Goal: Check status: Check status

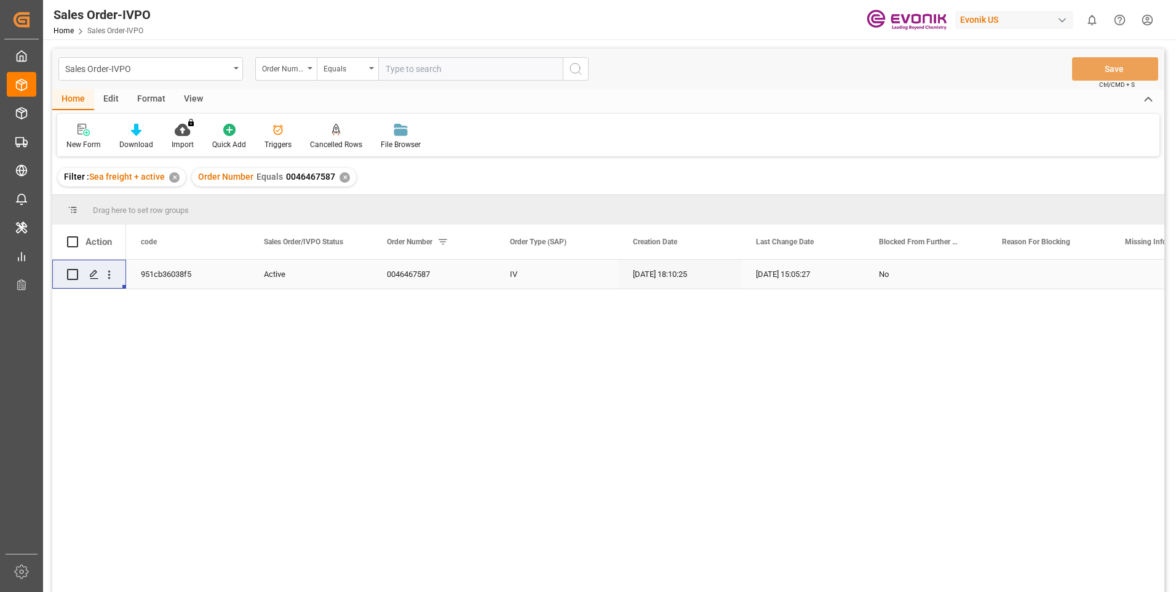
click at [428, 66] on input "text" at bounding box center [470, 68] width 185 height 23
paste input "2007139197"
type input "2007139197"
click at [575, 68] on icon "search button" at bounding box center [575, 69] width 15 height 15
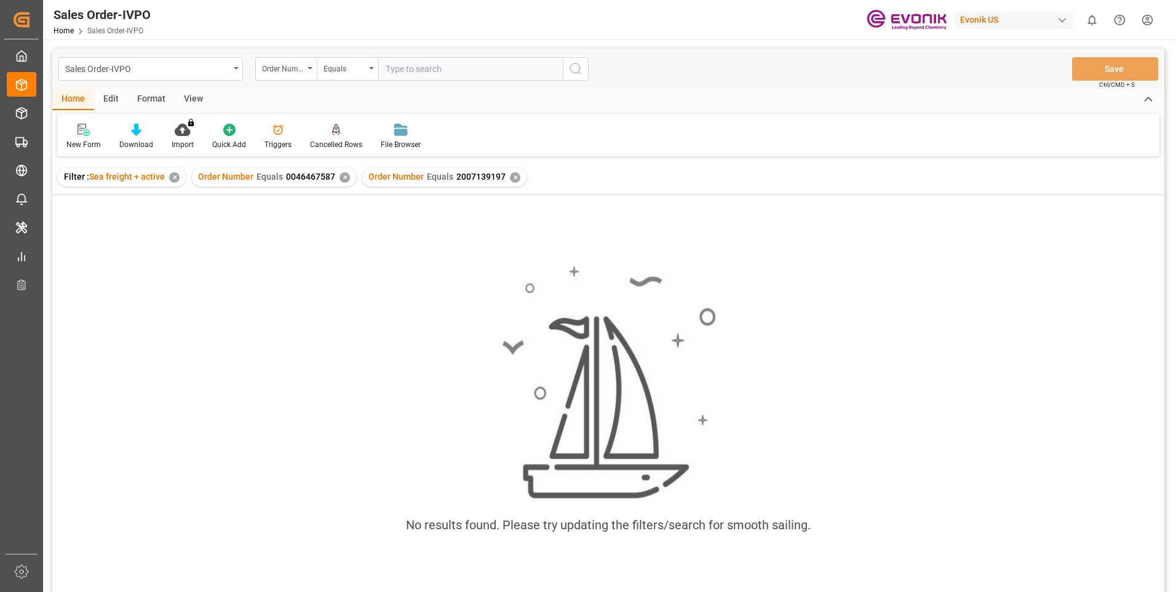
click at [341, 178] on div "✕" at bounding box center [345, 177] width 10 height 10
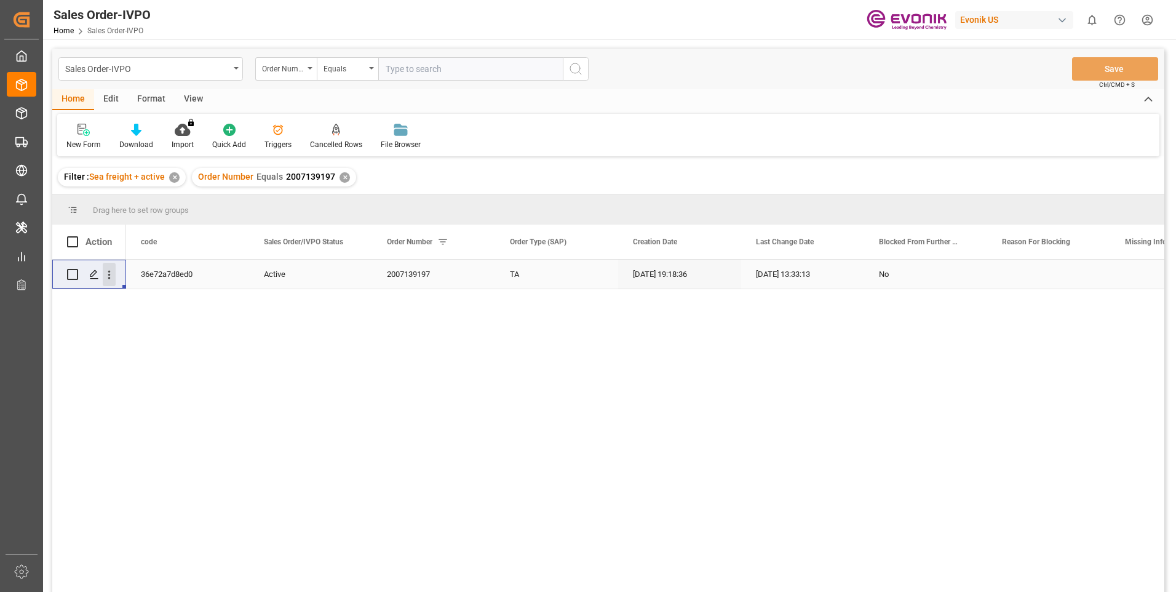
click at [110, 279] on icon "open menu" at bounding box center [109, 274] width 13 height 13
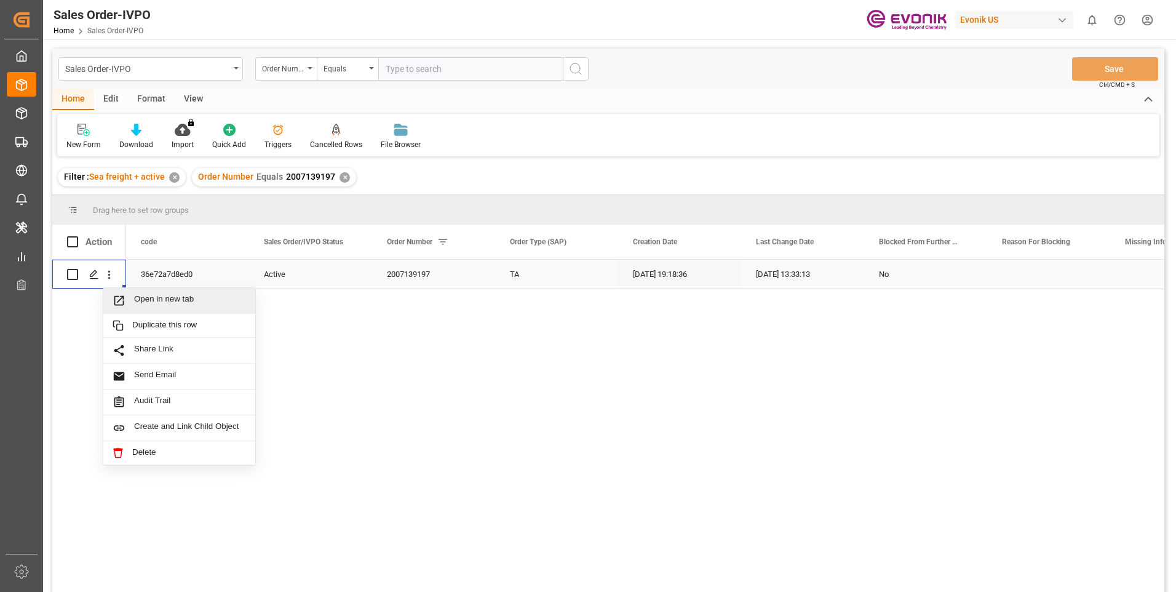
click at [178, 301] on span "Open in new tab" at bounding box center [190, 300] width 112 height 13
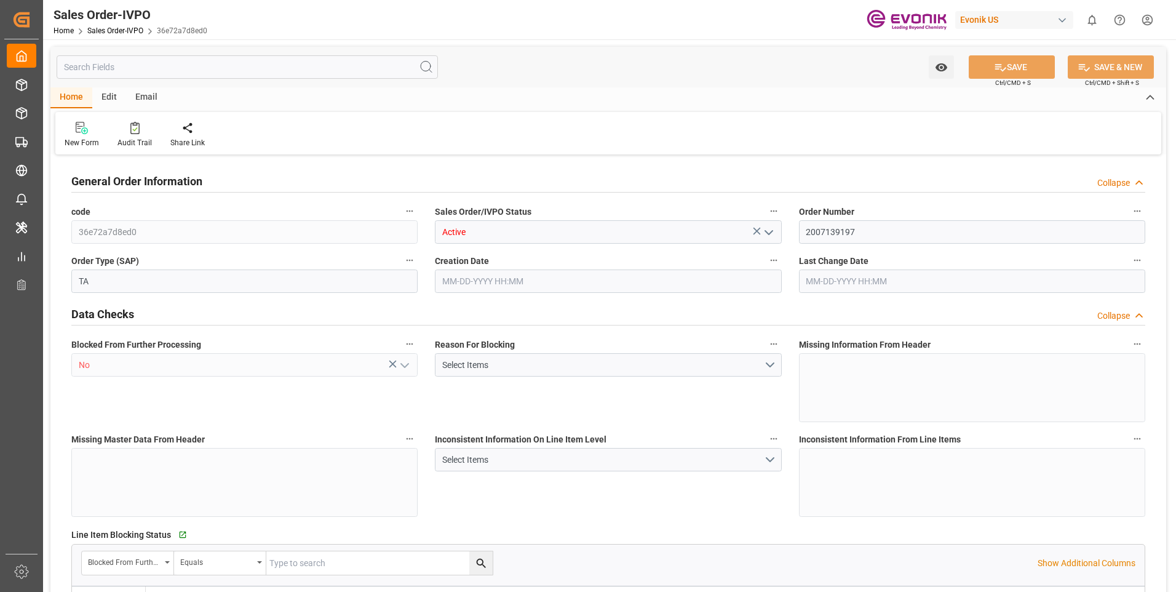
type input "BRRIO"
type input "0"
type input "1"
type input "2"
type input "20000"
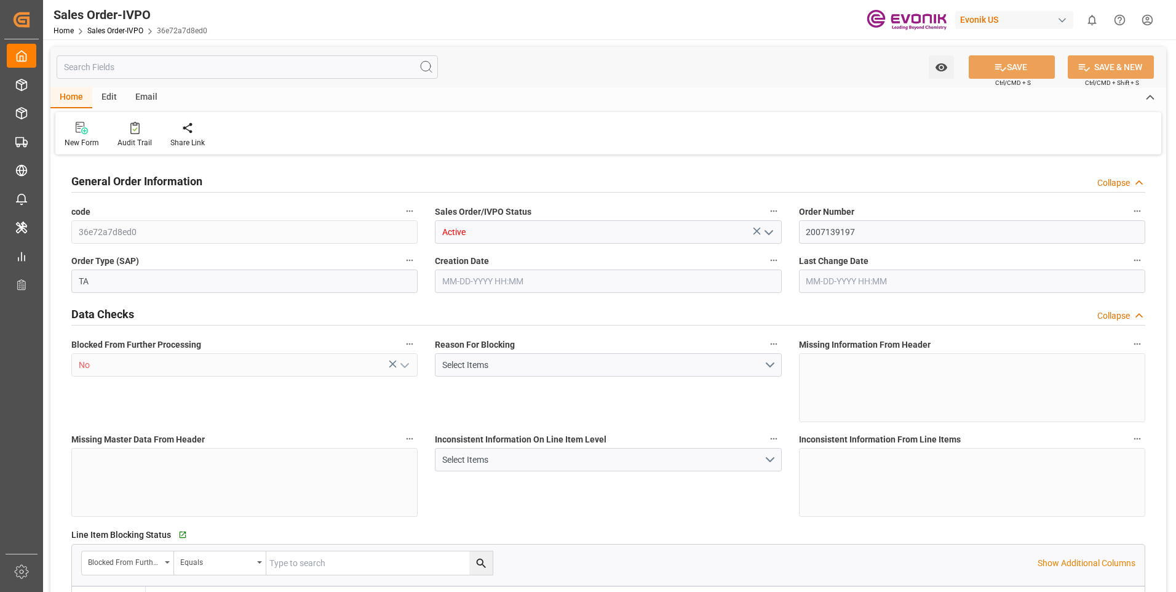
type input "0"
type input "17000"
type input "30"
type input "[DATE] 19:18"
type input "[DATE] 13:33"
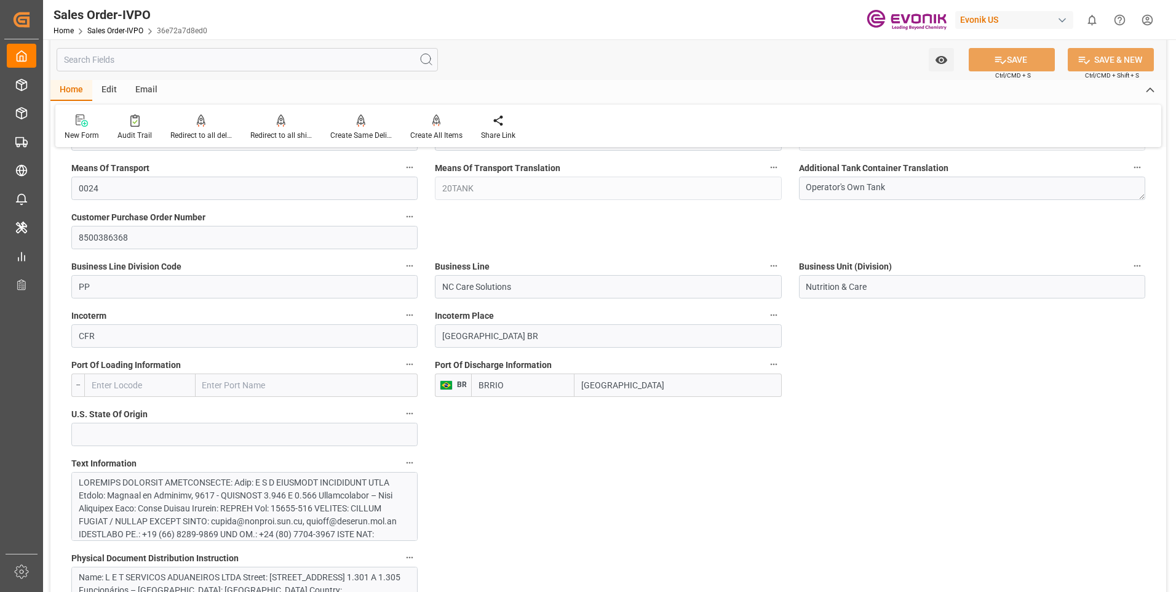
scroll to position [677, 0]
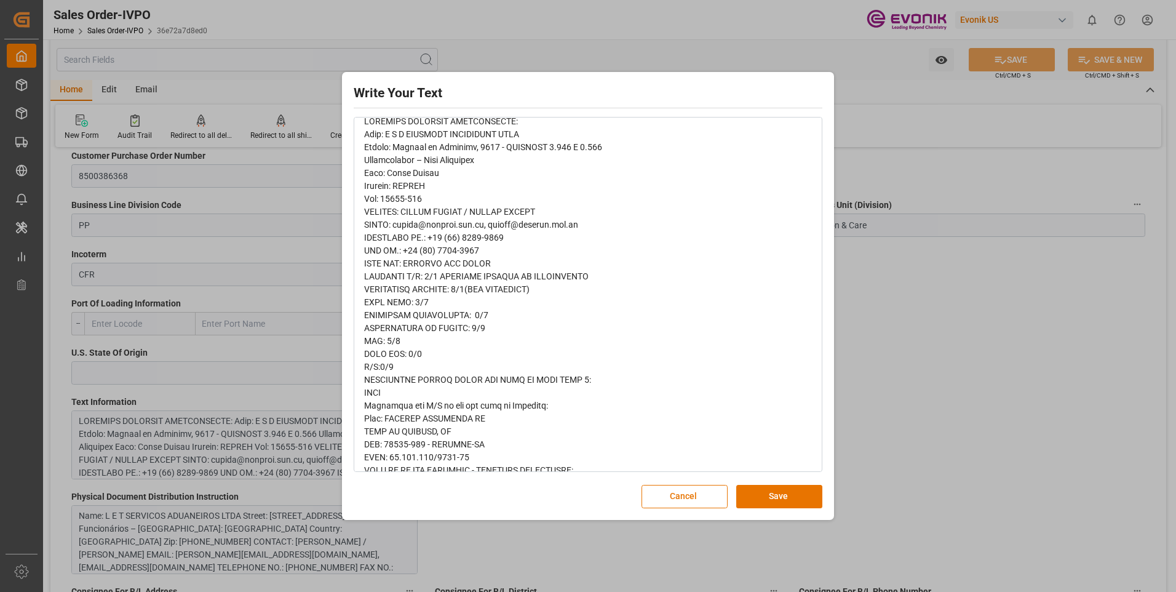
scroll to position [185, 0]
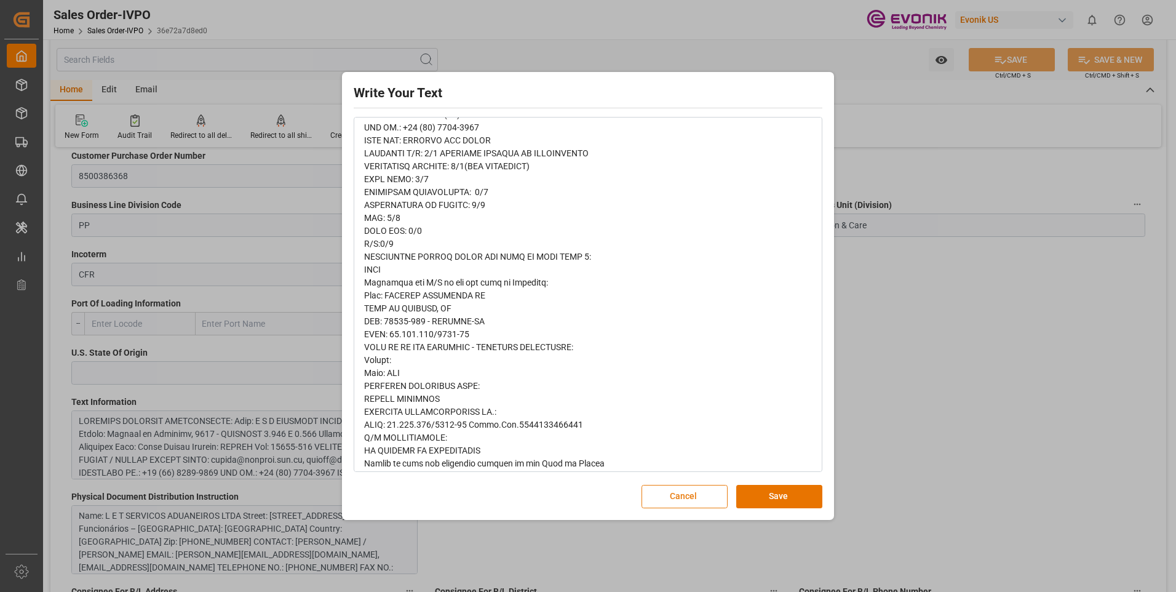
click at [690, 487] on button "Cancel" at bounding box center [685, 496] width 86 height 23
